Goal: Transaction & Acquisition: Subscribe to service/newsletter

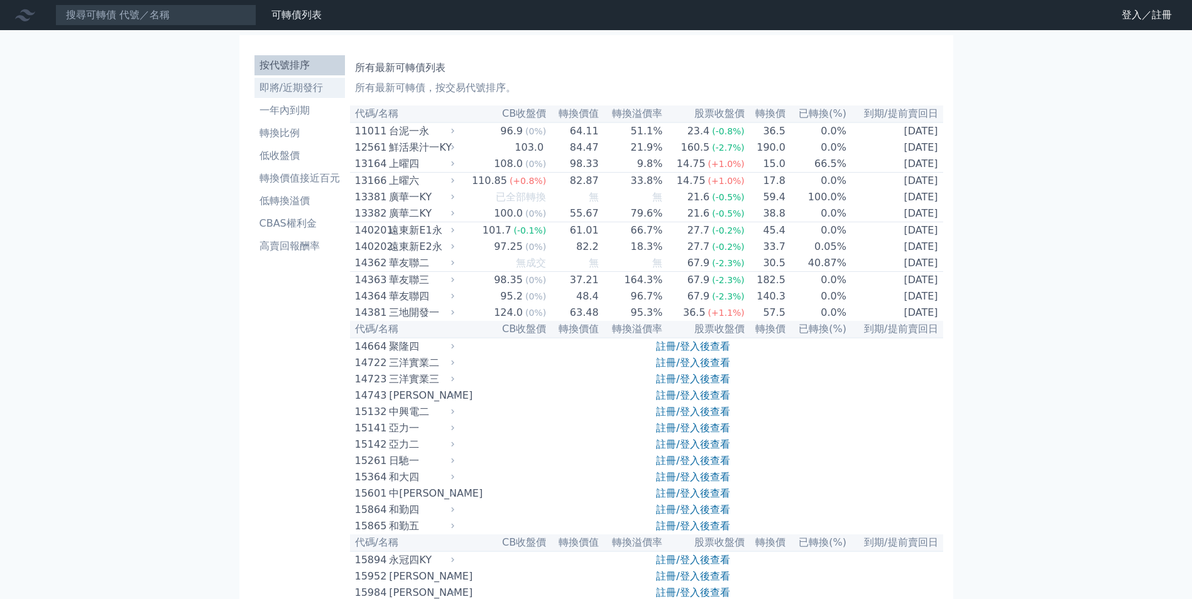
click at [315, 89] on li "即將/近期發行" at bounding box center [299, 87] width 90 height 15
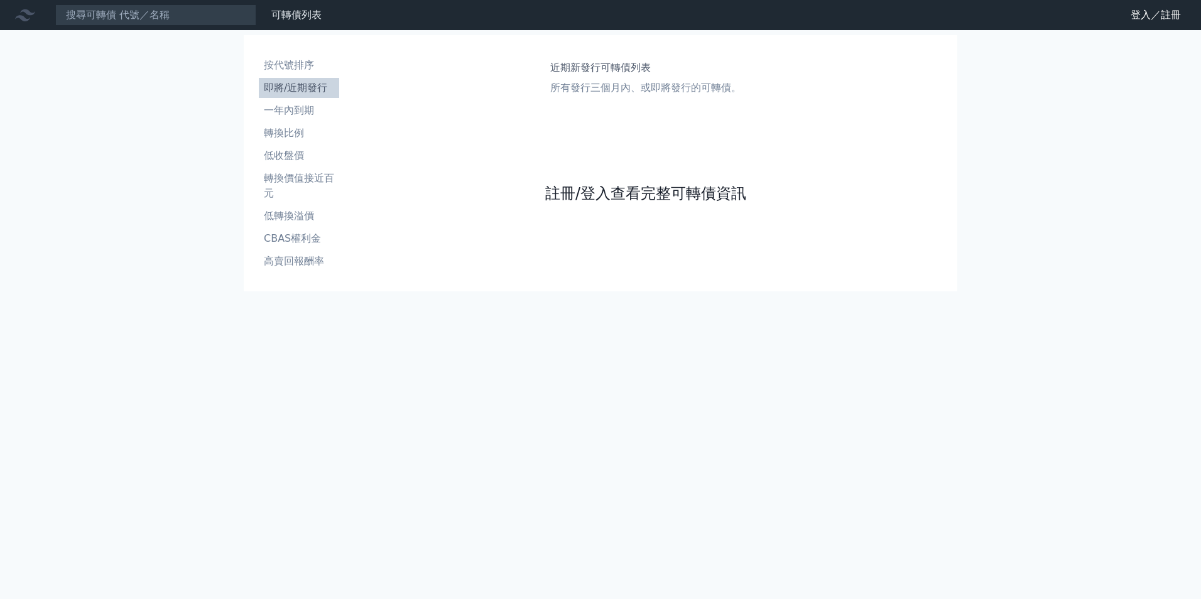
click at [664, 192] on link "註冊/登入查看完整可轉債資訊" at bounding box center [645, 193] width 201 height 20
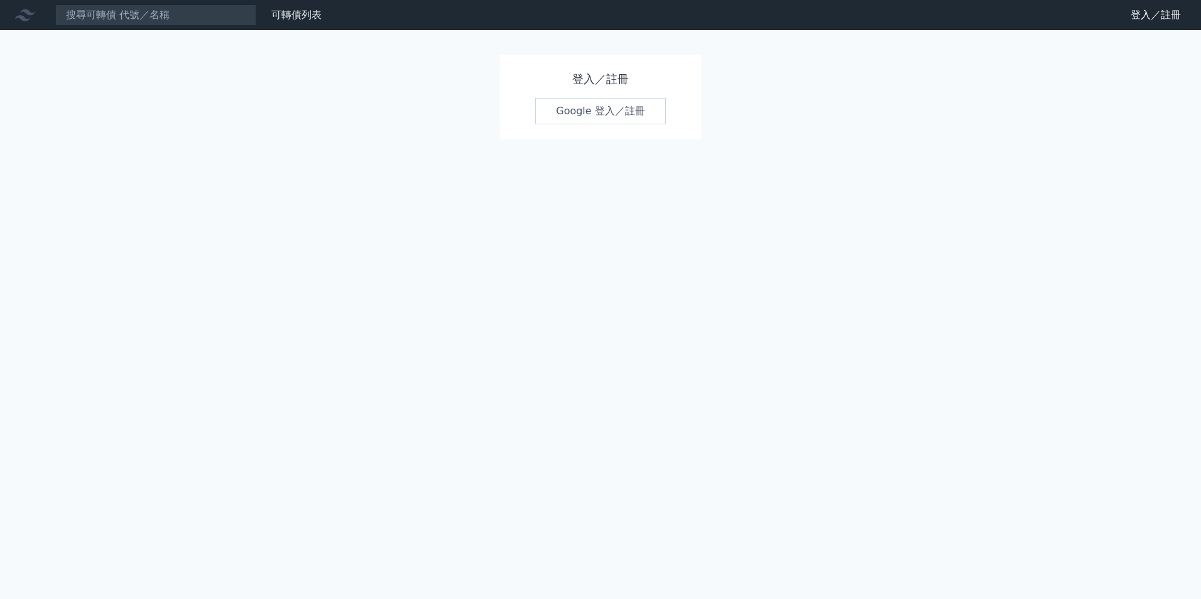
click at [636, 124] on div "登入／註冊 Google 登入／註冊" at bounding box center [600, 97] width 201 height 84
click at [638, 116] on link "Google 登入／註冊" at bounding box center [600, 111] width 131 height 26
